Goal: Communication & Community: Answer question/provide support

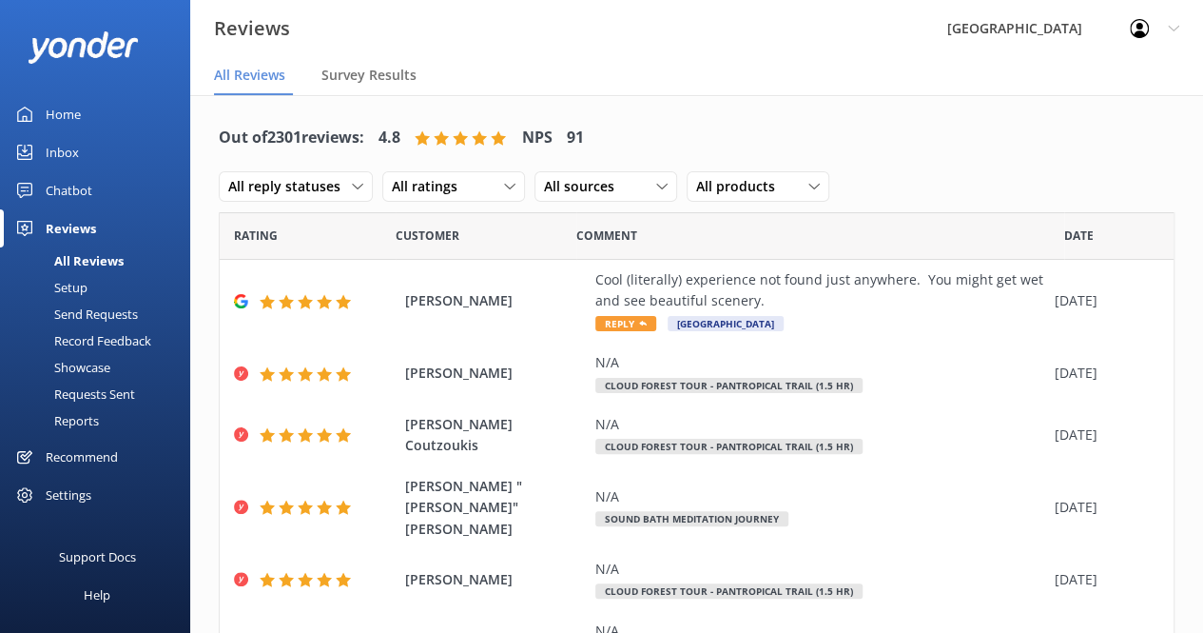
scroll to position [353, 0]
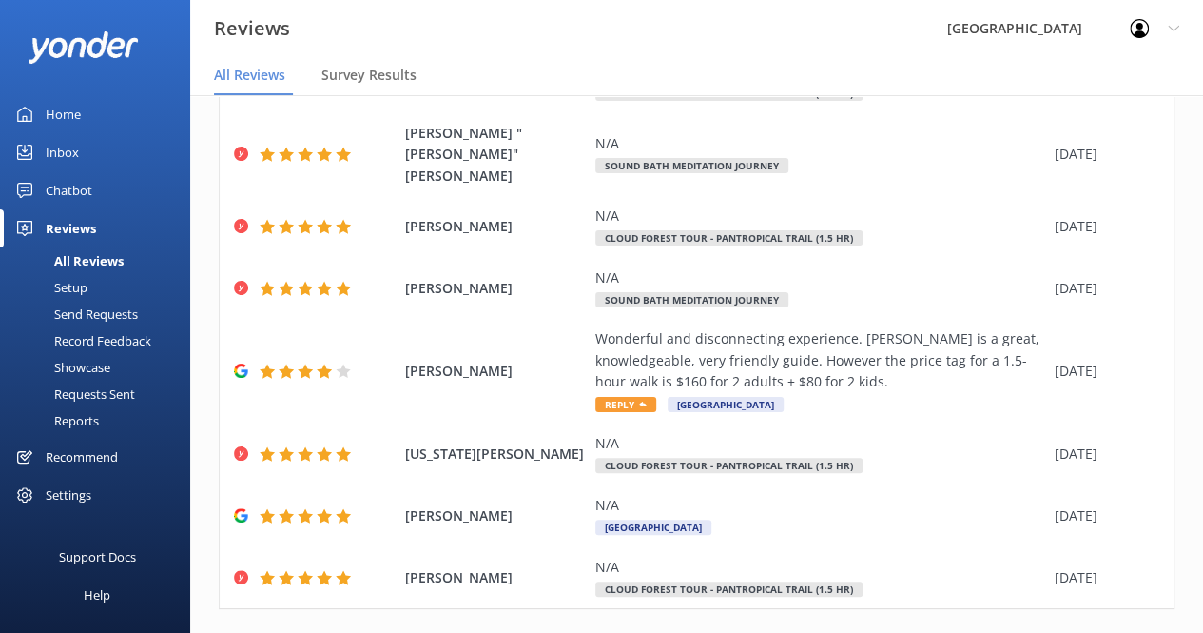
click at [74, 150] on div "Inbox" at bounding box center [62, 152] width 33 height 38
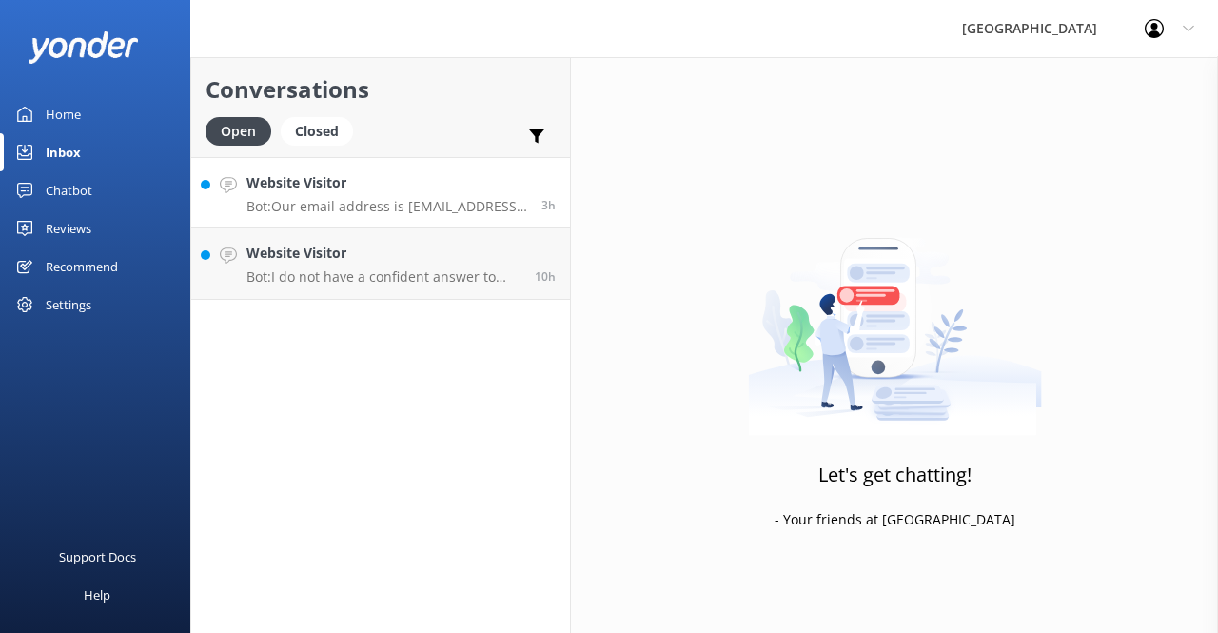
click at [371, 210] on p "Bot: Our email address is [EMAIL_ADDRESS][DOMAIN_NAME]." at bounding box center [386, 206] width 281 height 17
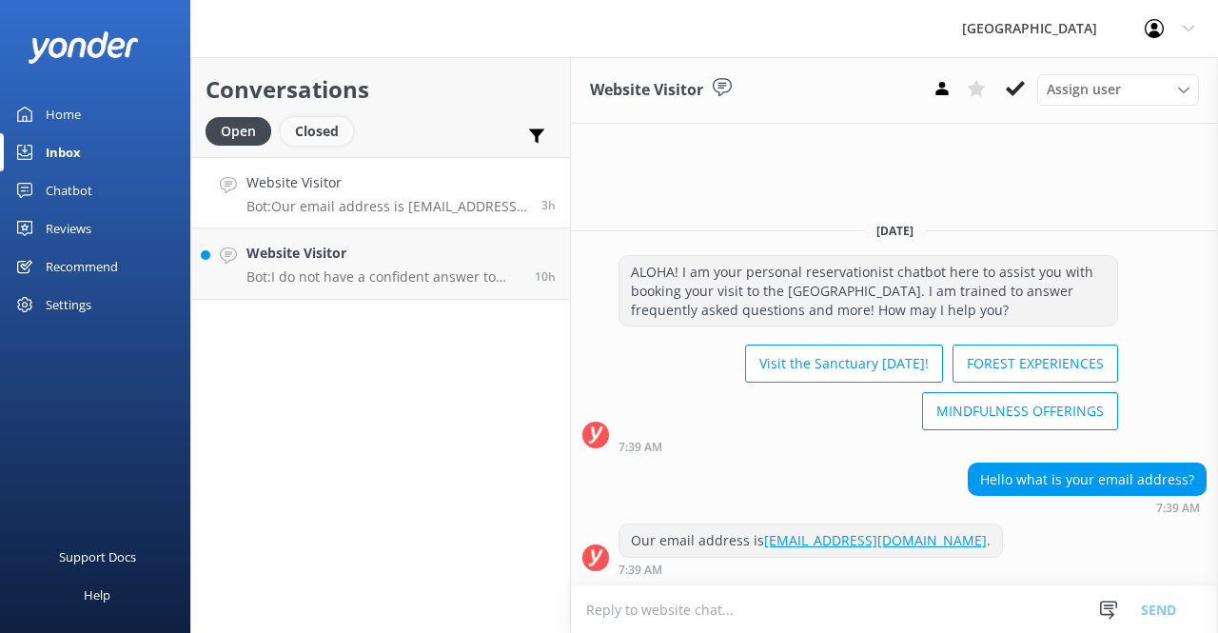
click at [330, 136] on div "Closed" at bounding box center [317, 131] width 72 height 29
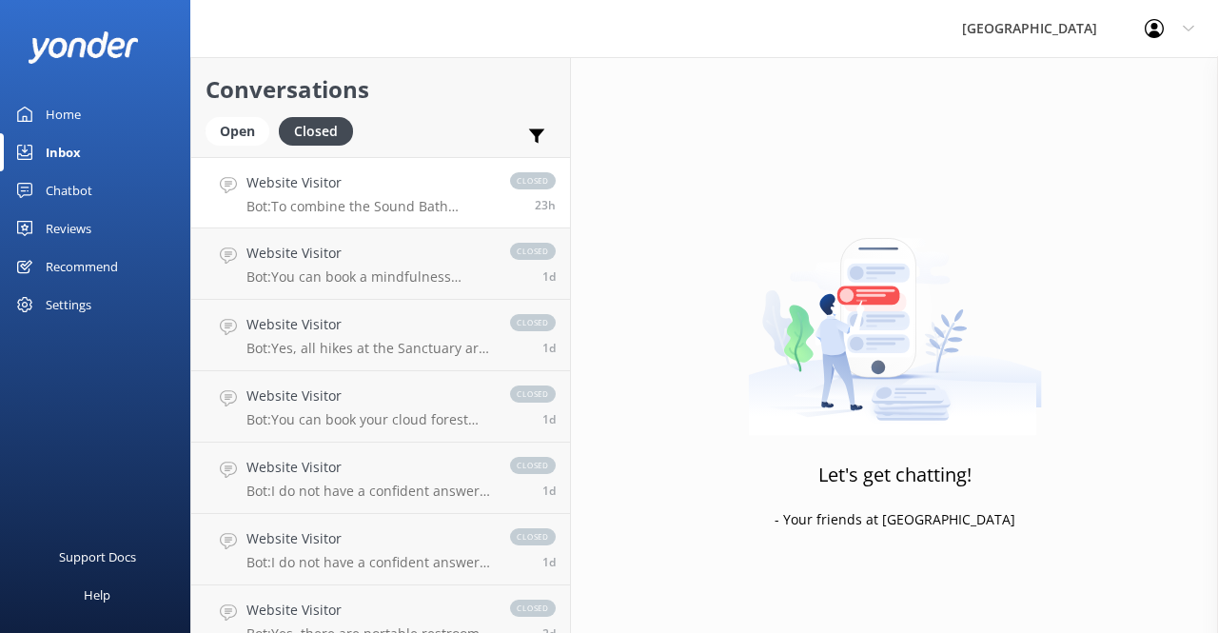
click at [361, 218] on link "Website Visitor Bot: To combine the Sound Bath Meditation and the 1.5-hour Clou…" at bounding box center [380, 192] width 379 height 71
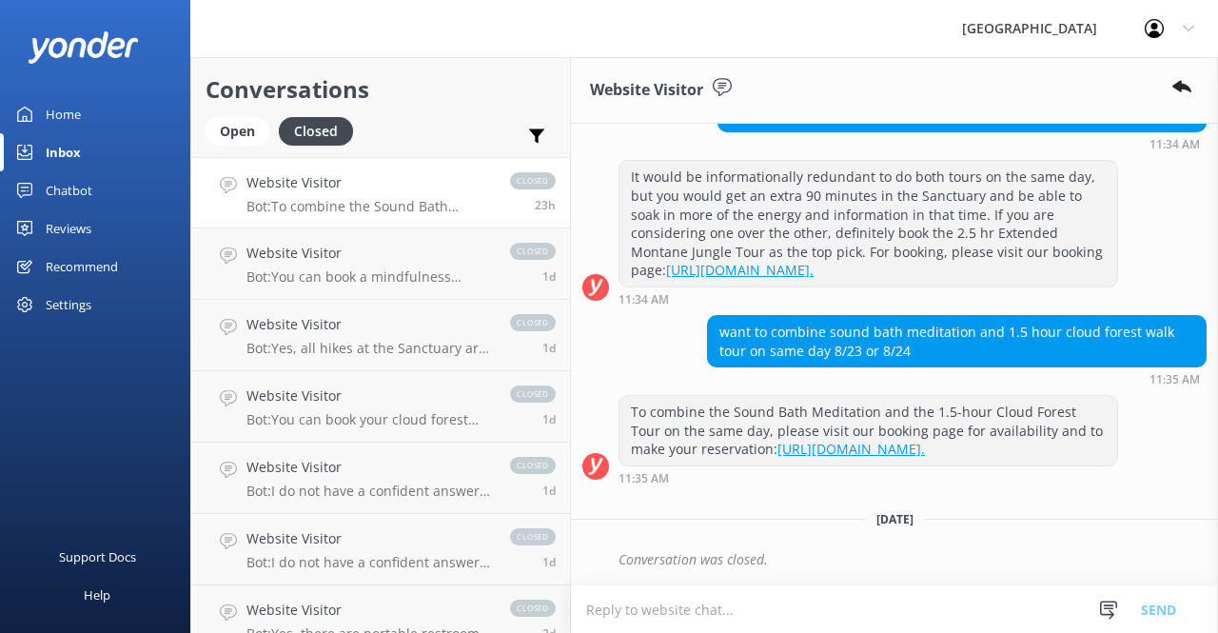
scroll to position [333, 0]
click at [805, 611] on textarea at bounding box center [894, 609] width 647 height 47
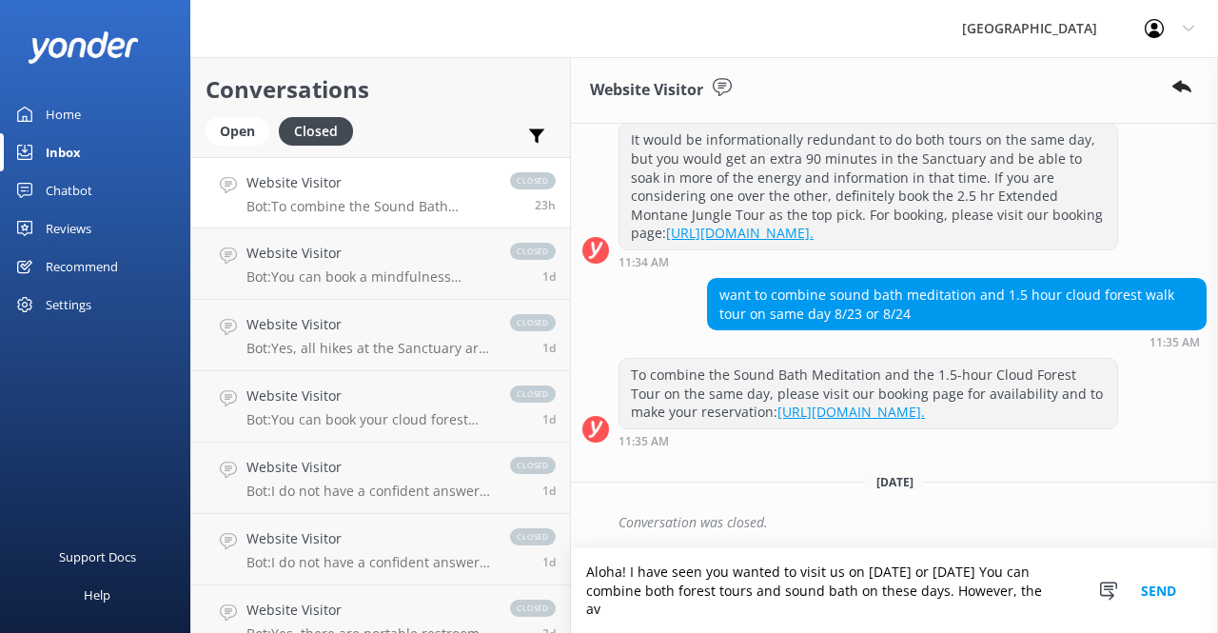
scroll to position [370, 0]
paste textarea "The longer tour is a different route, a little less than 1 mile allowing for de…"
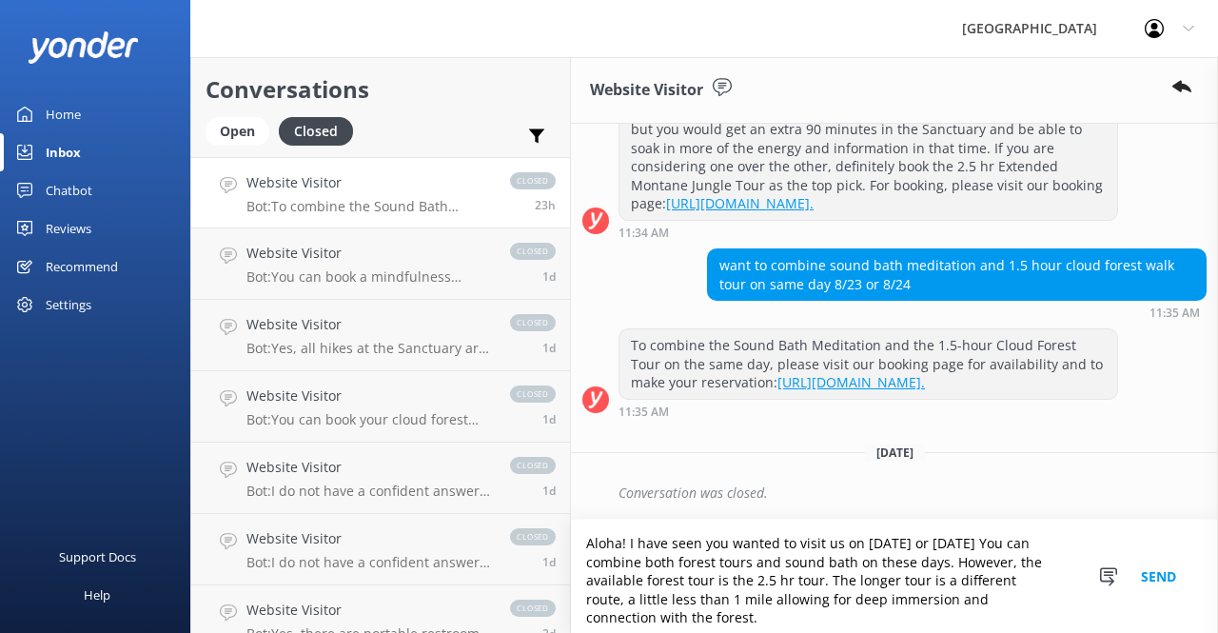
click at [844, 579] on textarea "Aloha! I have seen you wanted to visit us on [DATE] or [DATE] You can combine b…" at bounding box center [894, 575] width 647 height 113
click at [740, 615] on textarea "Aloha! I have seen you wanted to visit us on [DATE] or [DATE] You can combine b…" at bounding box center [894, 575] width 647 height 113
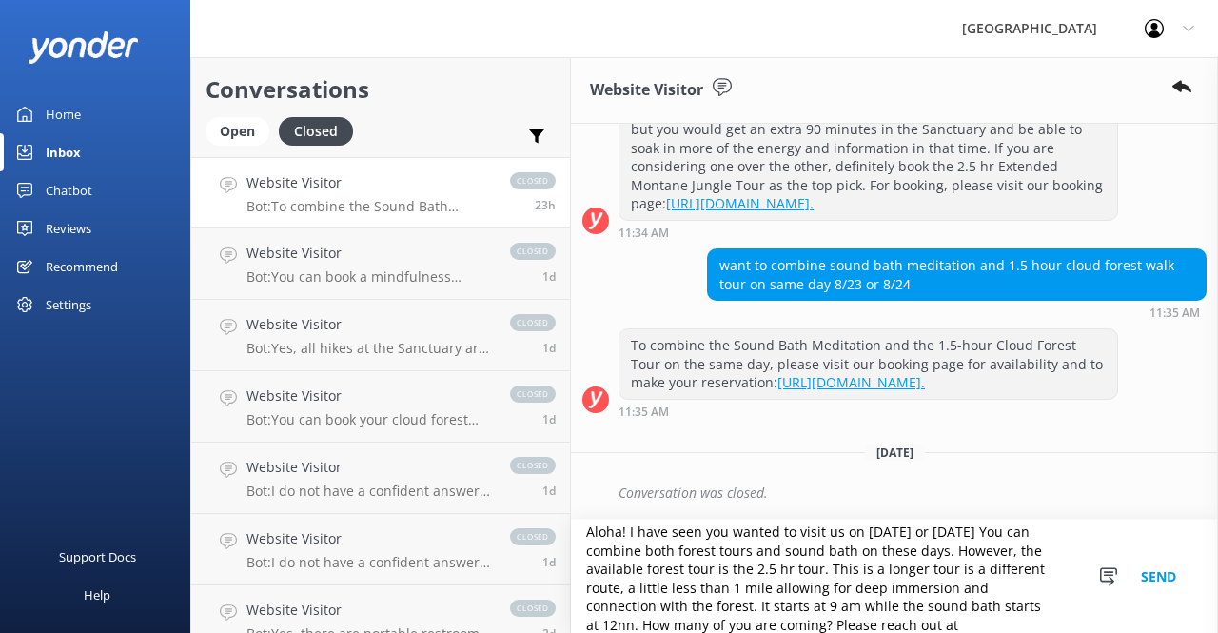
paste textarea "[EMAIL_ADDRESS][DOMAIN_NAME]"
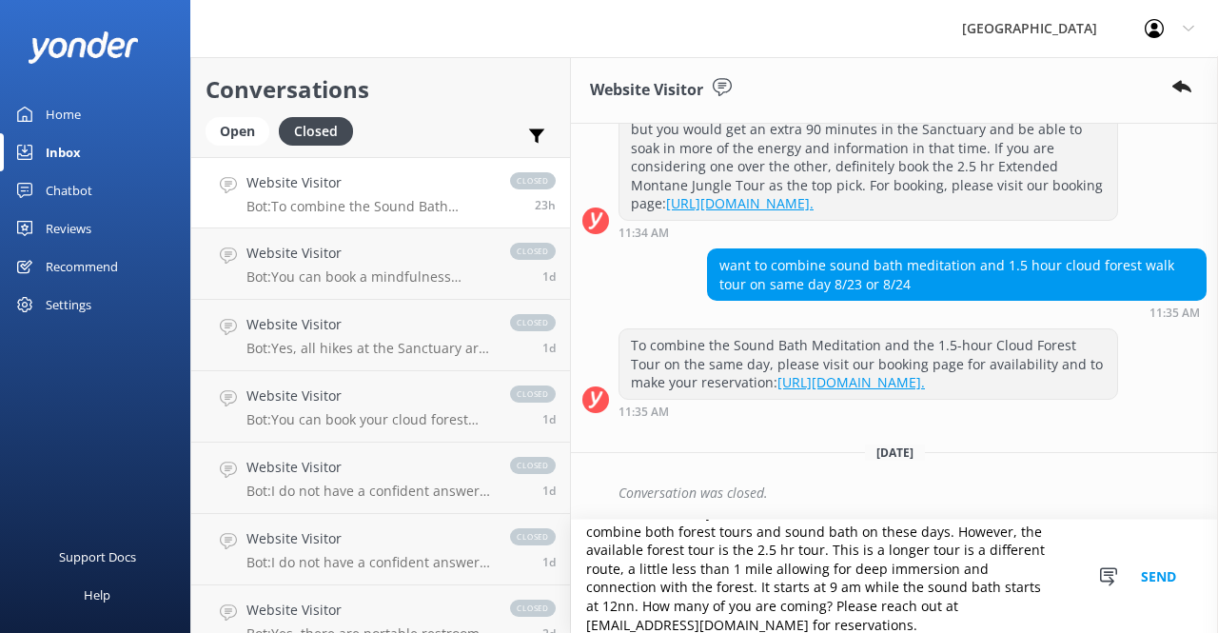
type textarea "Aloha! I have seen you wanted to visit us on [DATE] or [DATE] You can combine b…"
click at [1142, 576] on button "Send" at bounding box center [1157, 575] width 71 height 113
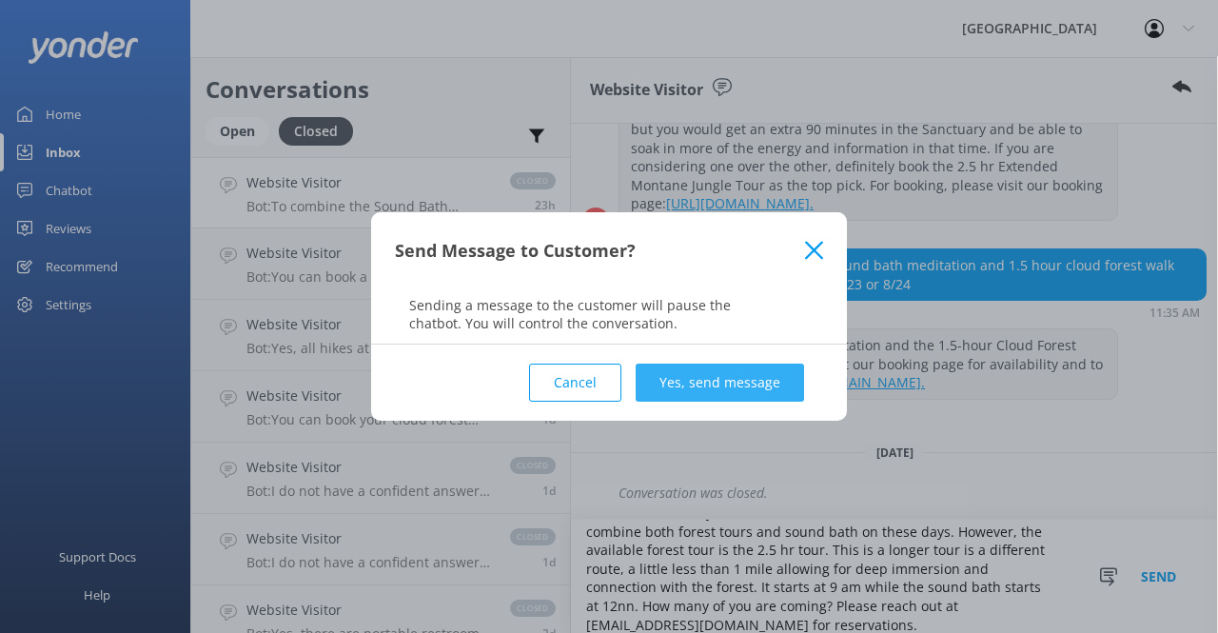
click at [760, 383] on button "Yes, send message" at bounding box center [719, 382] width 168 height 38
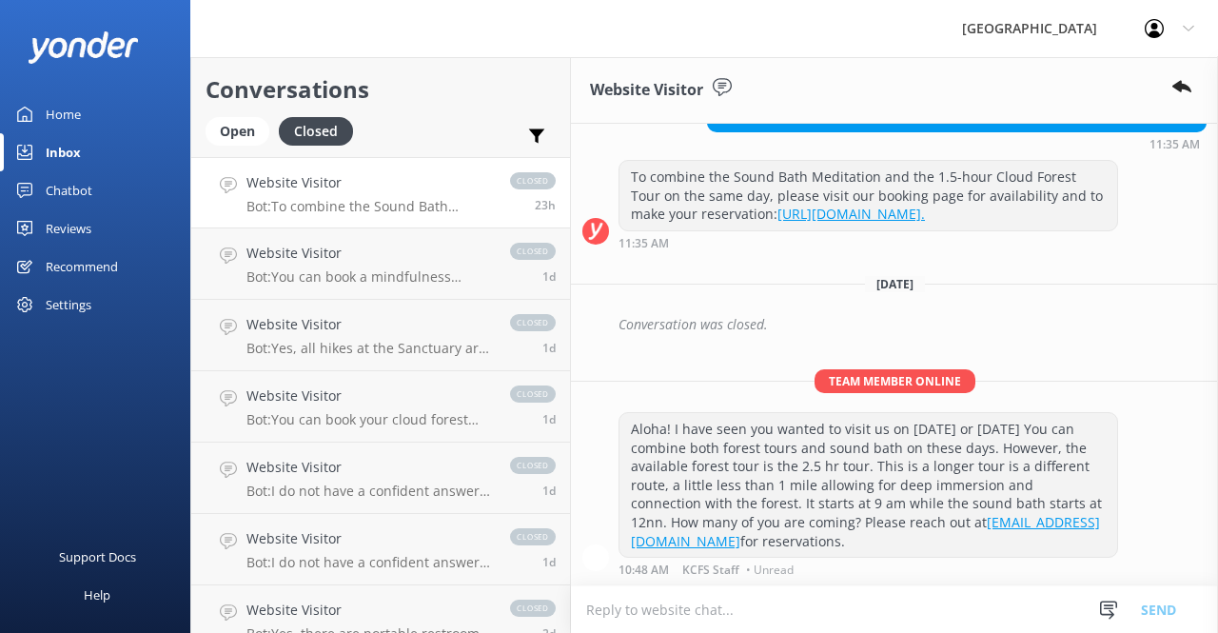
scroll to position [568, 0]
click at [249, 124] on div "Open" at bounding box center [237, 131] width 64 height 29
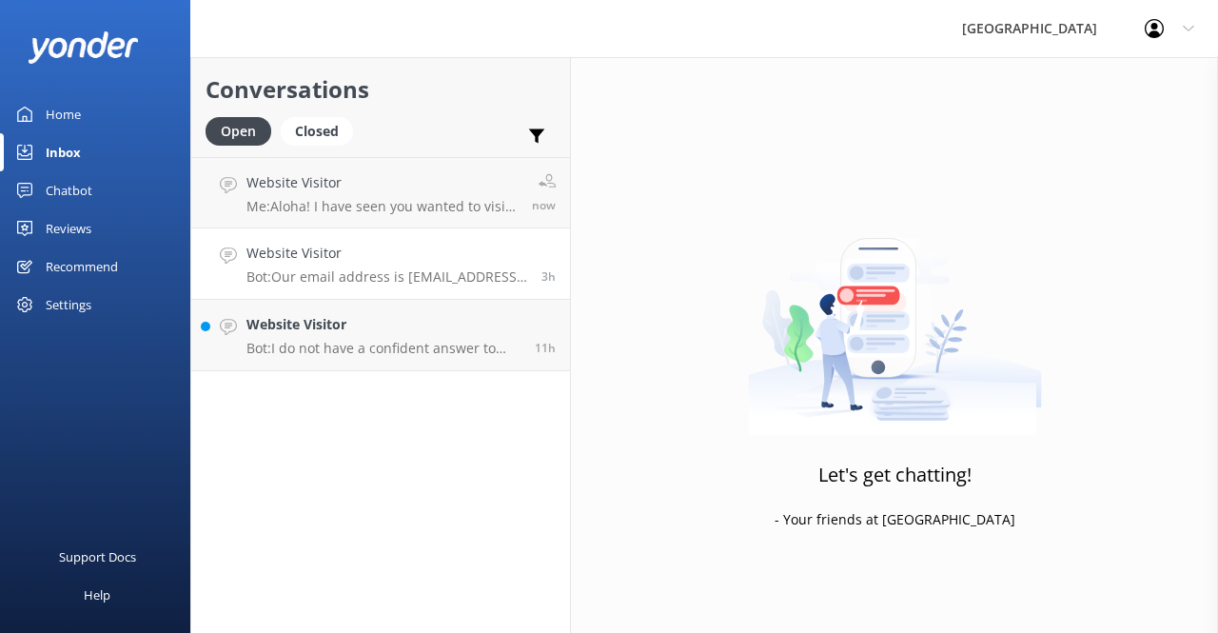
click at [439, 279] on p "Bot: Our email address is [EMAIL_ADDRESS][DOMAIN_NAME]." at bounding box center [386, 276] width 281 height 17
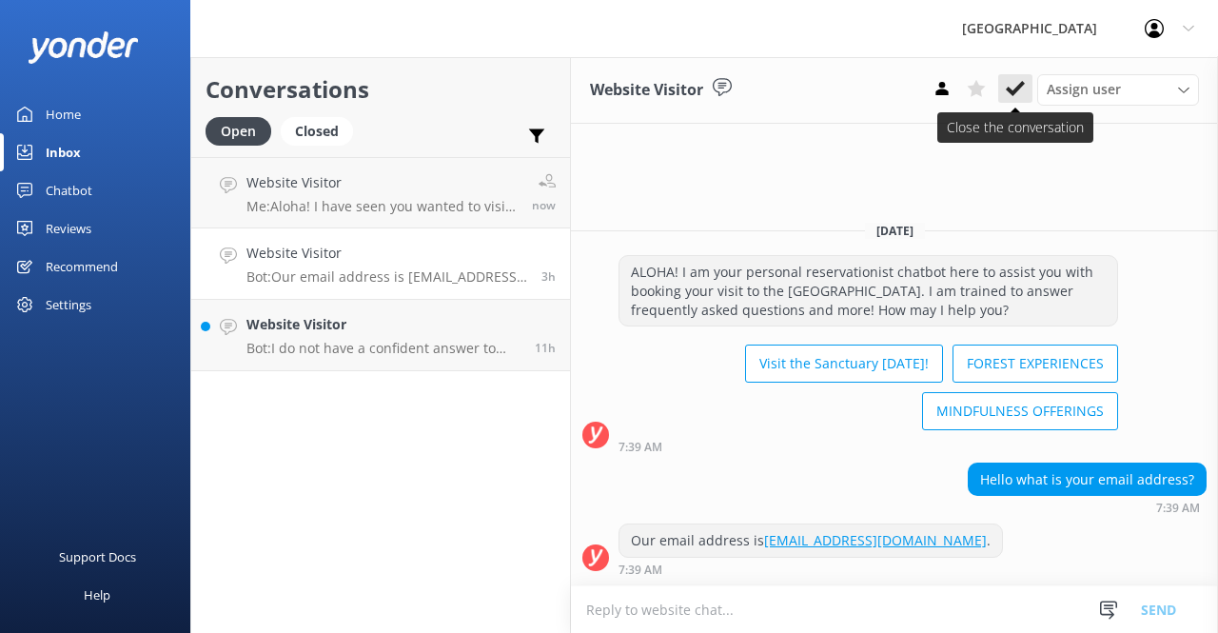
click at [1015, 97] on icon at bounding box center [1014, 88] width 19 height 19
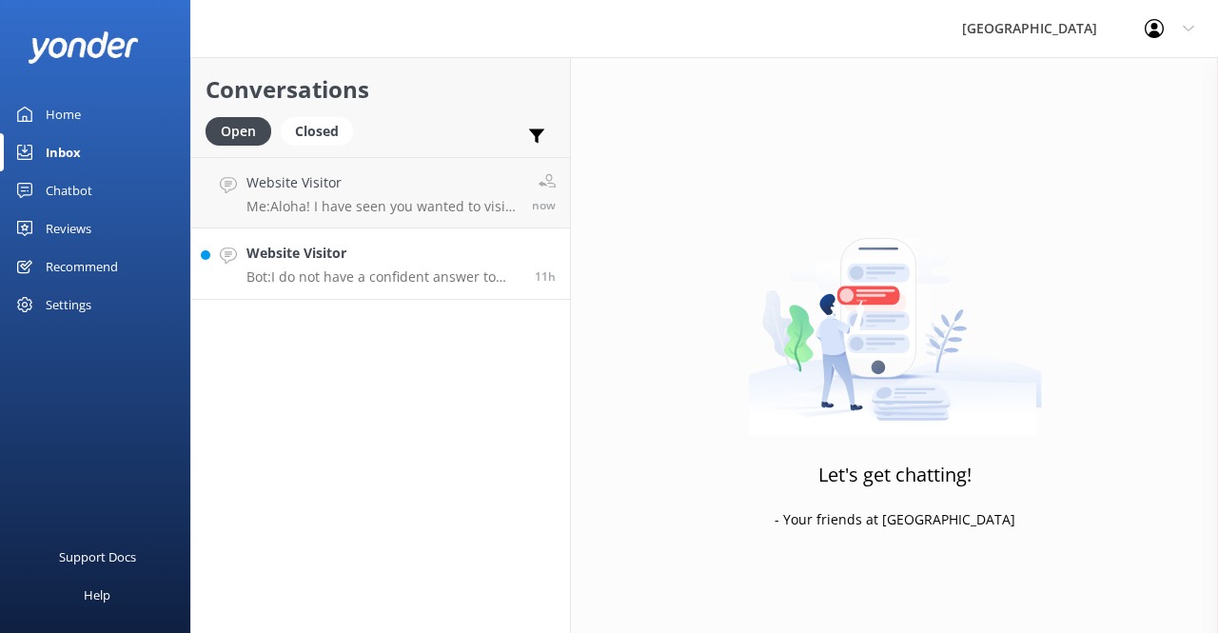
click at [436, 269] on p "Bot: I do not have a confident answer to your question. For more comprehensive …" at bounding box center [383, 276] width 274 height 17
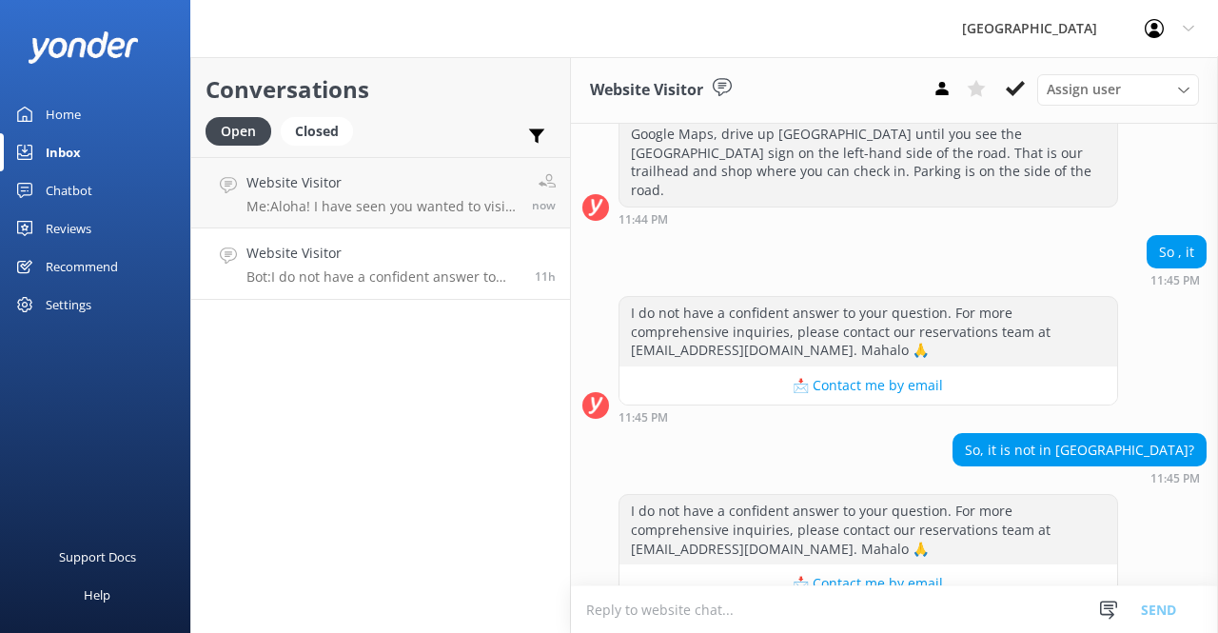
scroll to position [420, 0]
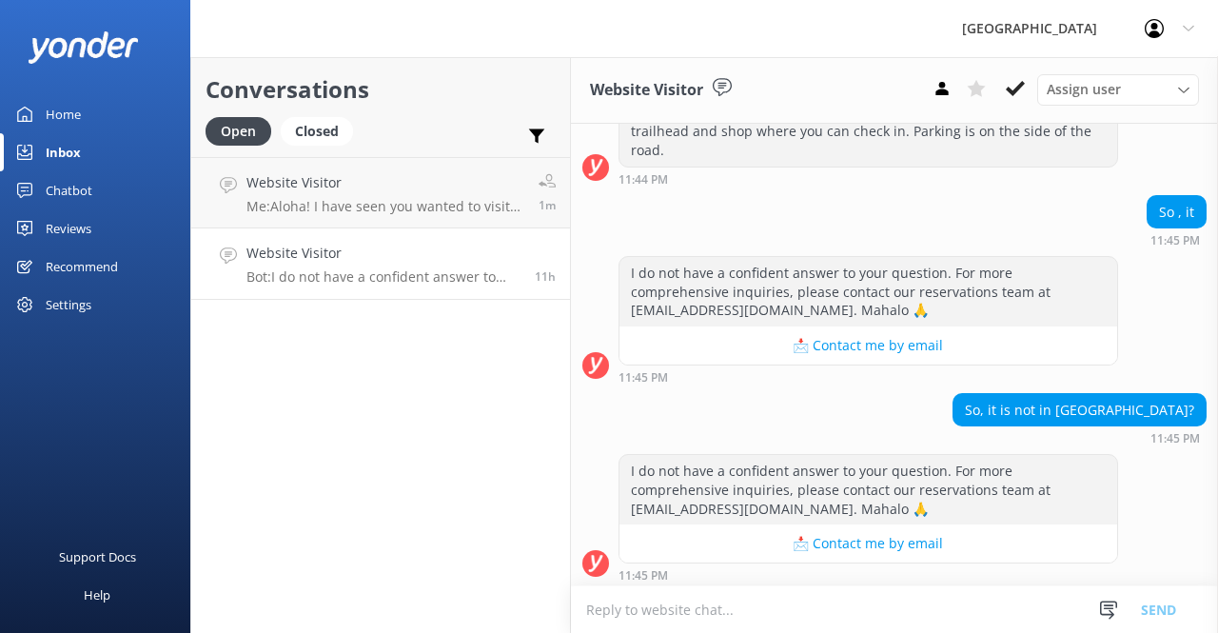
paste textarea "Yes, it's very easy to navigate to our location. Follow these directions or put…"
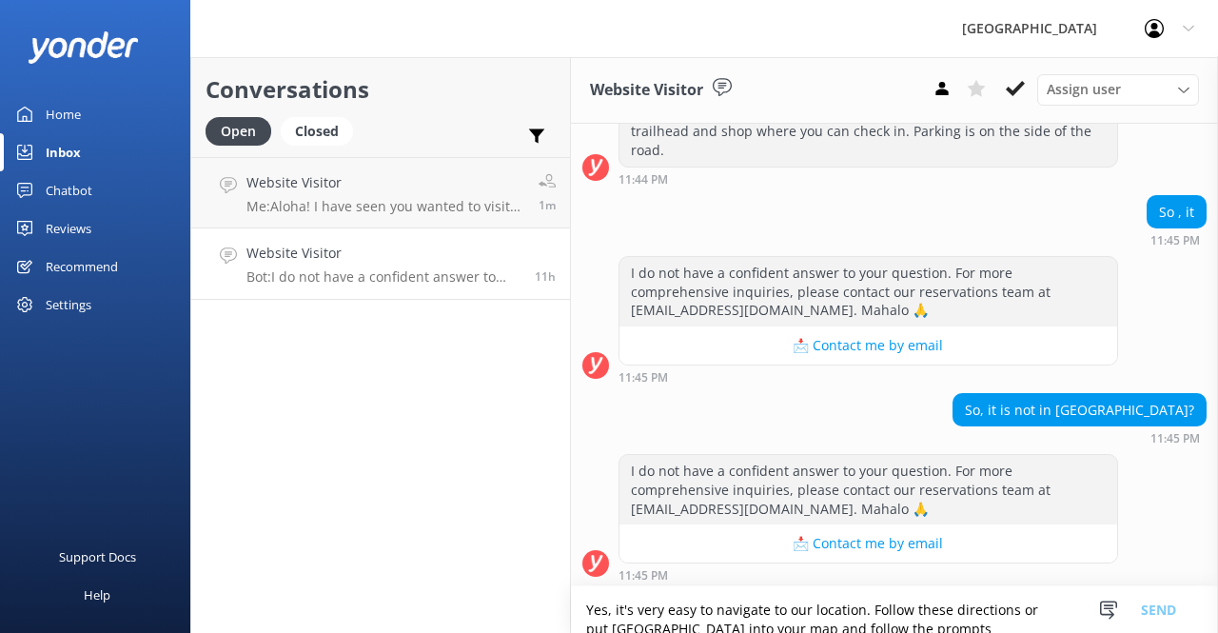
click at [750, 600] on textarea "Yes, it's very easy to navigate to our location. Follow these directions or put…" at bounding box center [894, 609] width 647 height 47
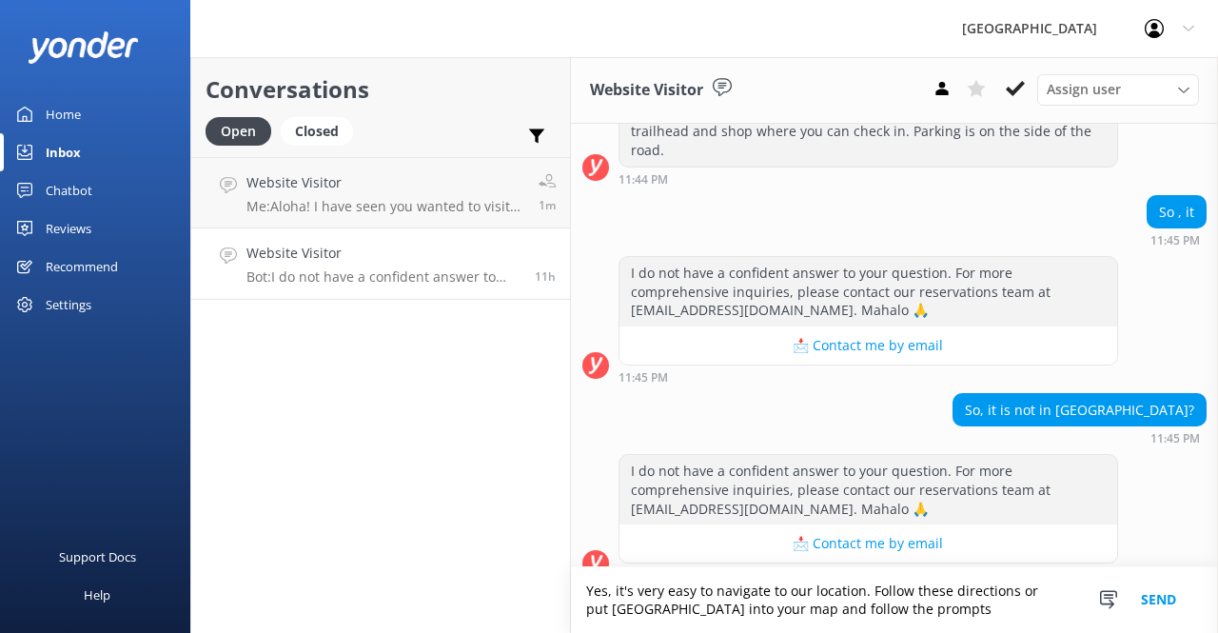
scroll to position [439, 0]
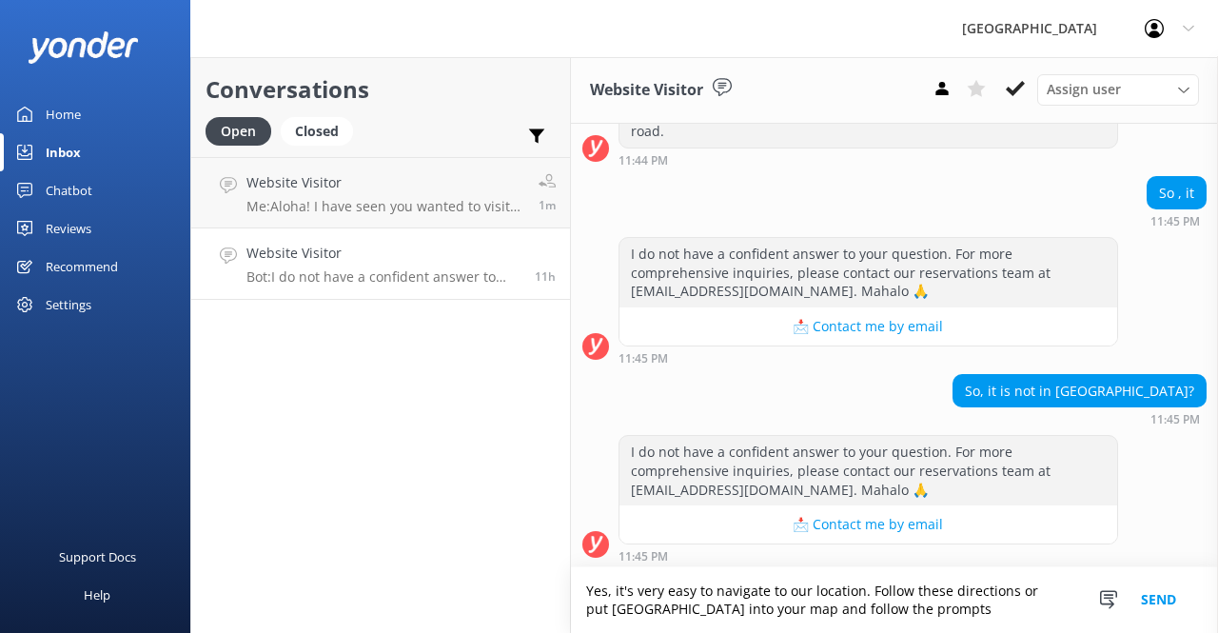
click at [750, 600] on textarea "Yes, it's very easy to navigate to our location. Follow these directions or put…" at bounding box center [894, 600] width 647 height 66
click at [617, 590] on textarea "Yes, it's very easy to navigate to our location. Follow these directions or put…" at bounding box center [894, 600] width 647 height 66
click at [847, 606] on textarea "Aloha! It's very easy to navigate to our location. Follow these directions or p…" at bounding box center [894, 600] width 647 height 66
drag, startPoint x: 878, startPoint y: 592, endPoint x: 1043, endPoint y: 595, distance: 164.6
click at [1043, 595] on textarea "Aloha! It's very easy to navigate to our location. Follow these directions or p…" at bounding box center [894, 600] width 647 height 66
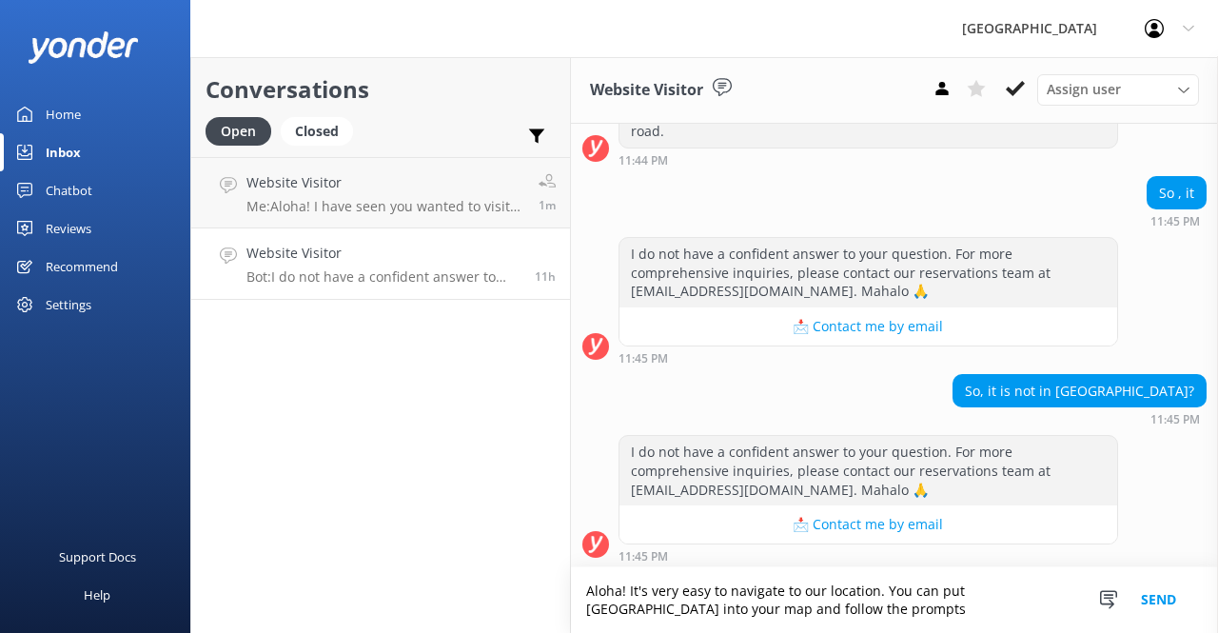
click at [970, 604] on textarea "Aloha! It's very easy to navigate to our location. You can put [GEOGRAPHIC_DATA…" at bounding box center [894, 600] width 647 height 66
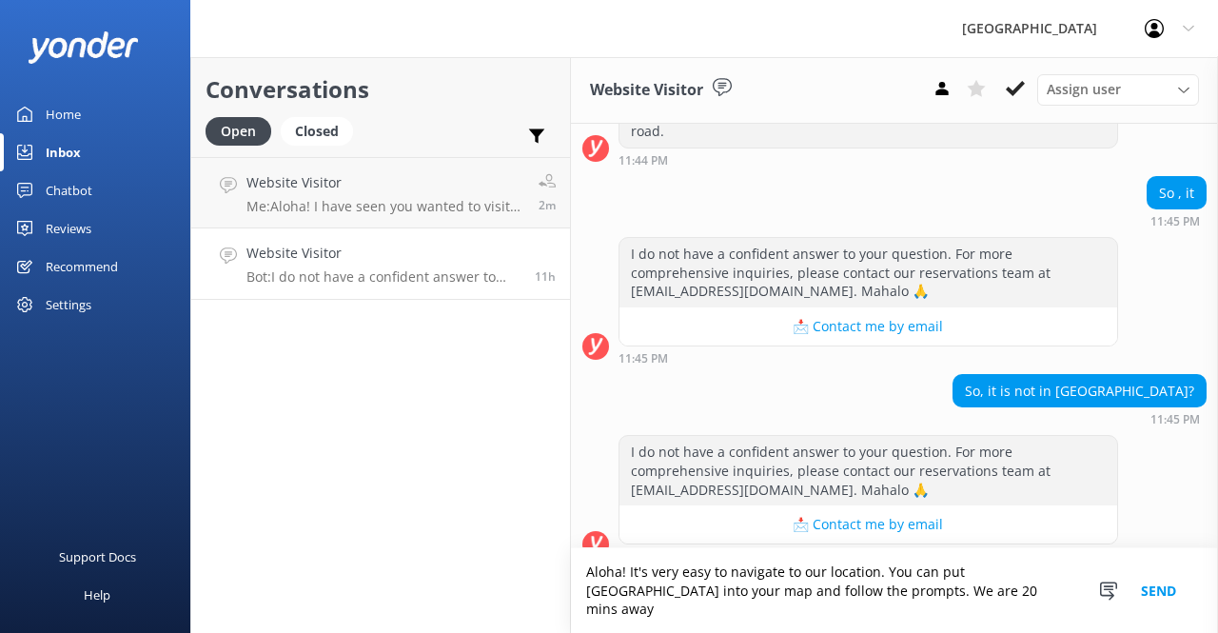
scroll to position [458, 0]
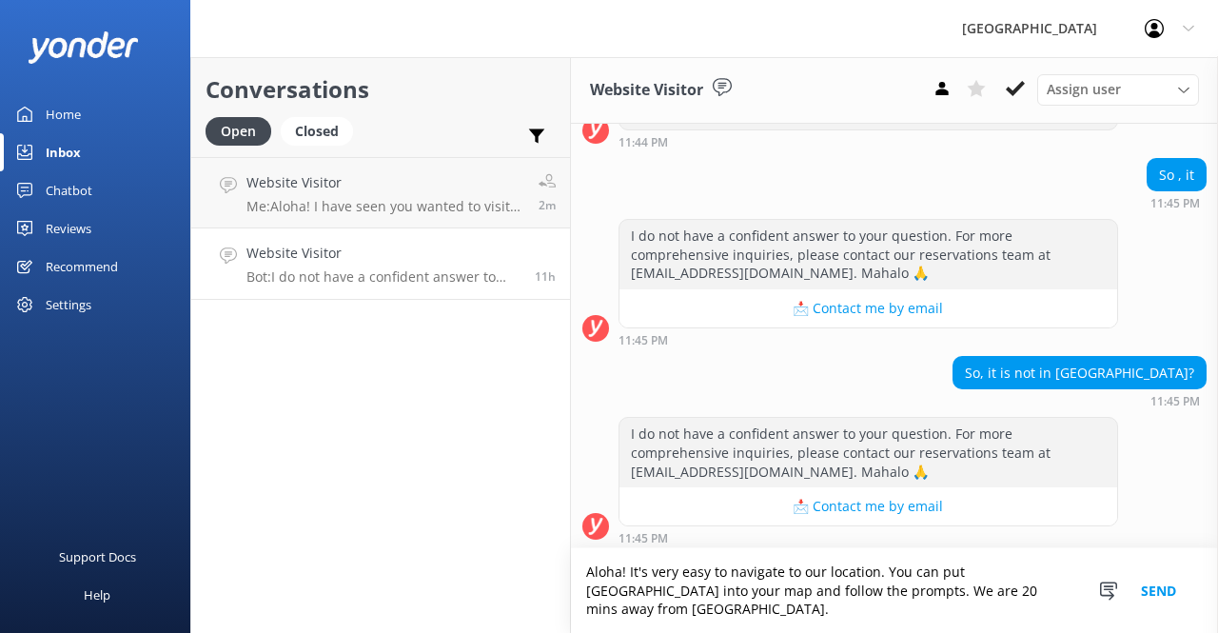
type textarea "Aloha! It's very easy to navigate to our location. You can put [GEOGRAPHIC_DATA…"
click at [1157, 590] on button "Send" at bounding box center [1157, 590] width 71 height 85
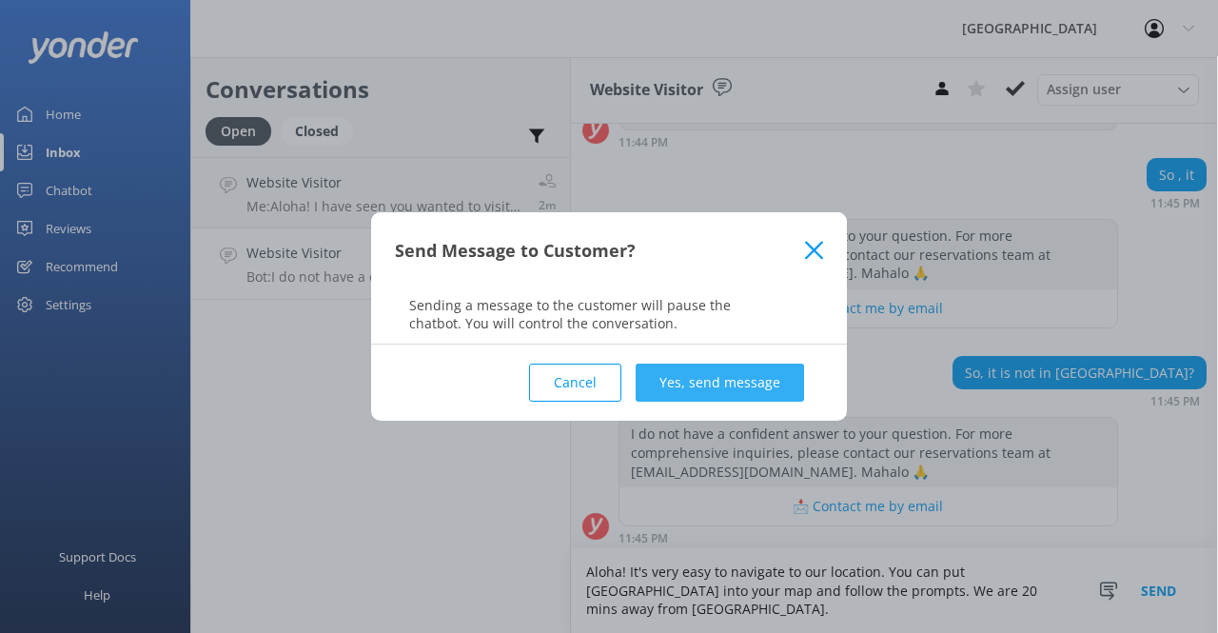
click at [757, 368] on button "Yes, send message" at bounding box center [719, 382] width 168 height 38
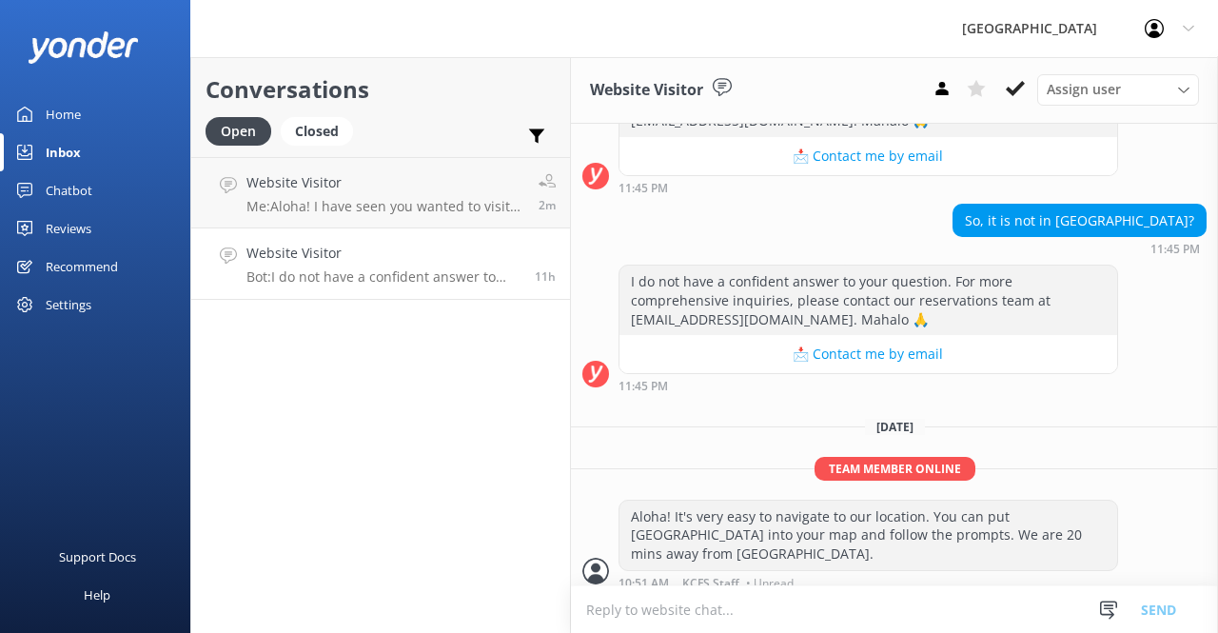
scroll to position [616, 0]
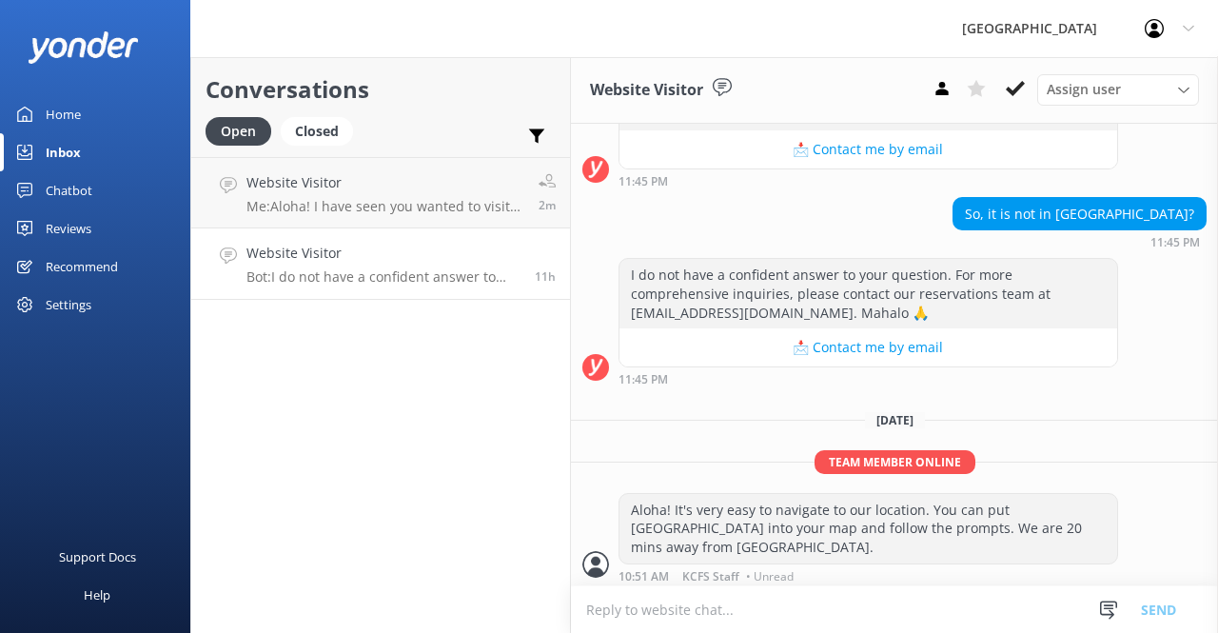
click at [401, 282] on p "Bot: I do not have a confident answer to your question. For more comprehensive …" at bounding box center [383, 276] width 274 height 17
click at [401, 217] on link "Website Visitor Me: Aloha! I have seen you wanted to visit us on [DATE] or [DAT…" at bounding box center [380, 192] width 379 height 71
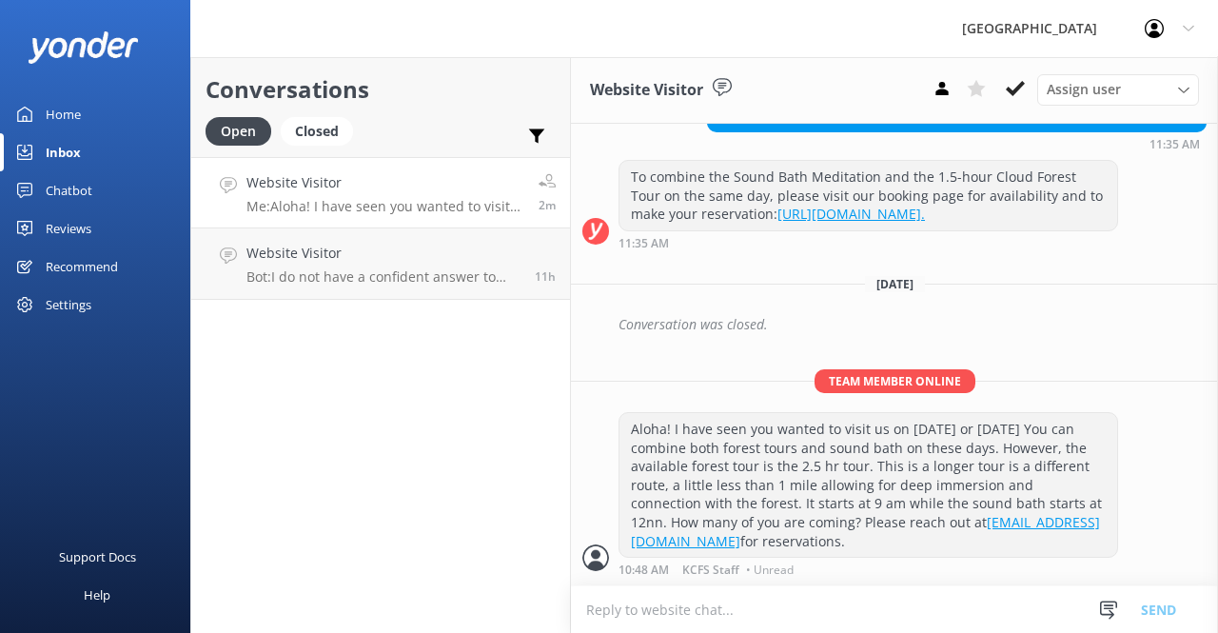
scroll to position [568, 0]
